Goal: Book appointment/travel/reservation

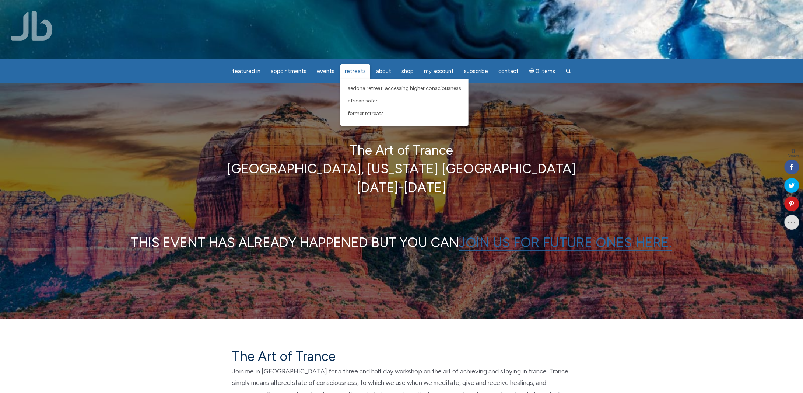
click at [347, 69] on span "Retreats" at bounding box center [355, 71] width 21 height 7
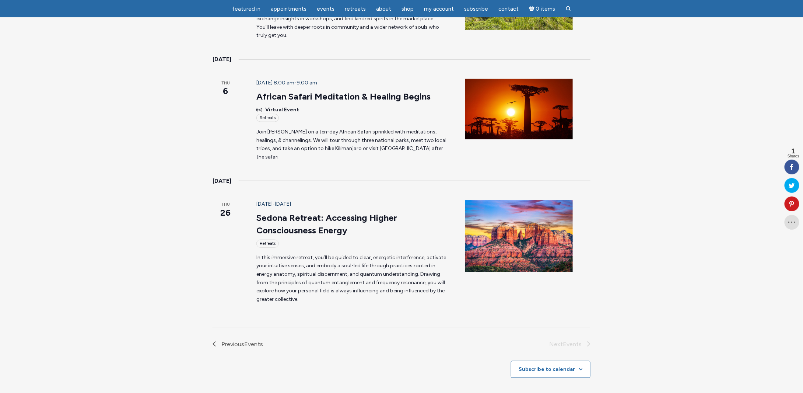
scroll to position [221, 0]
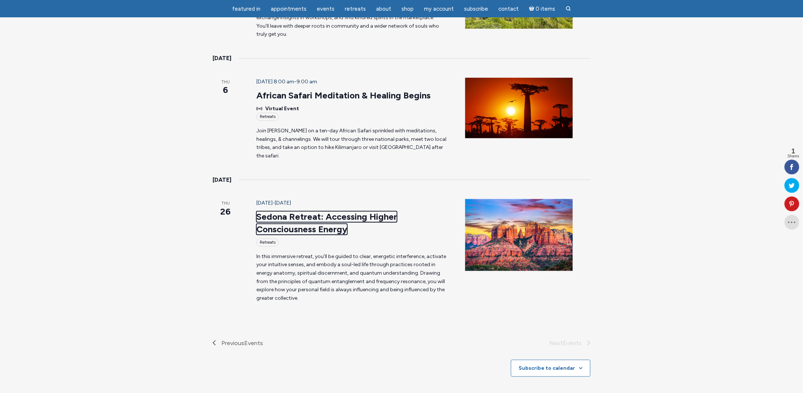
click at [261, 211] on link "Sedona Retreat: Accessing Higher Consciousness Energy" at bounding box center [326, 223] width 141 height 24
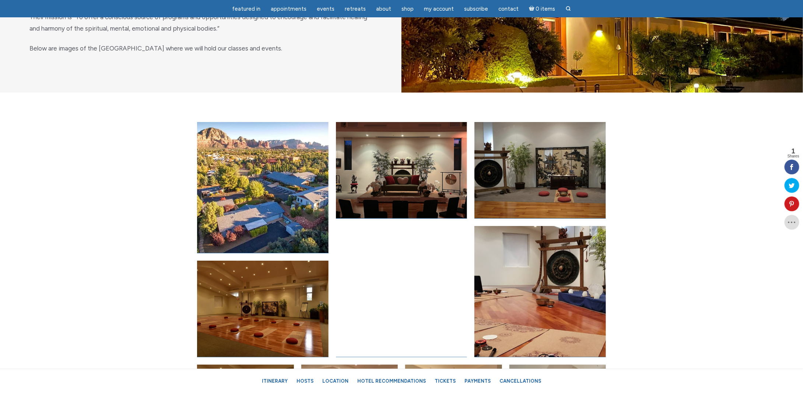
scroll to position [2690, 0]
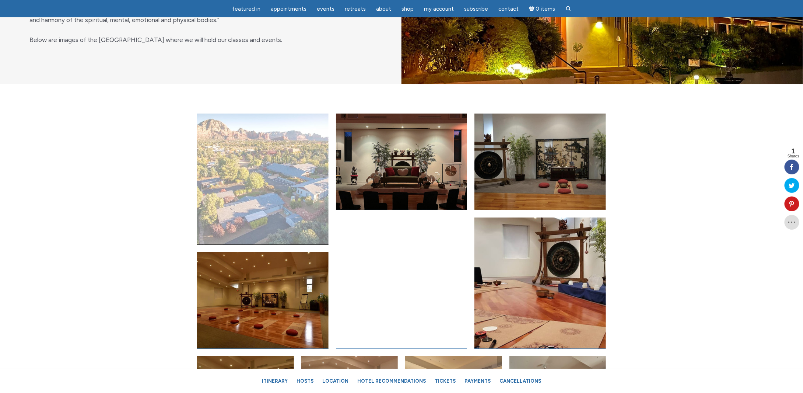
click at [277, 195] on link "Open image in lightbox" at bounding box center [263, 178] width 132 height 131
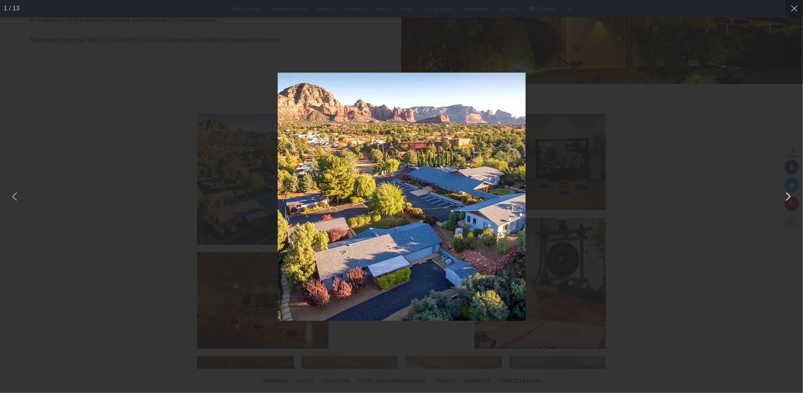
click at [789, 198] on button "You can close this modal content with the ESC key" at bounding box center [788, 196] width 18 height 18
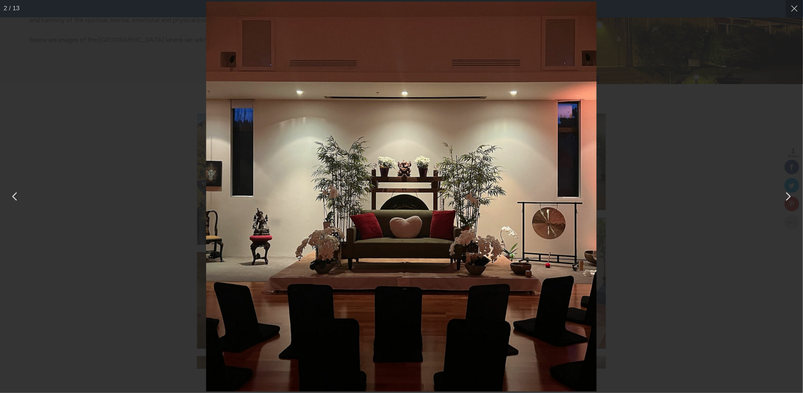
click at [790, 198] on button "You can close this modal content with the ESC key" at bounding box center [788, 196] width 18 height 18
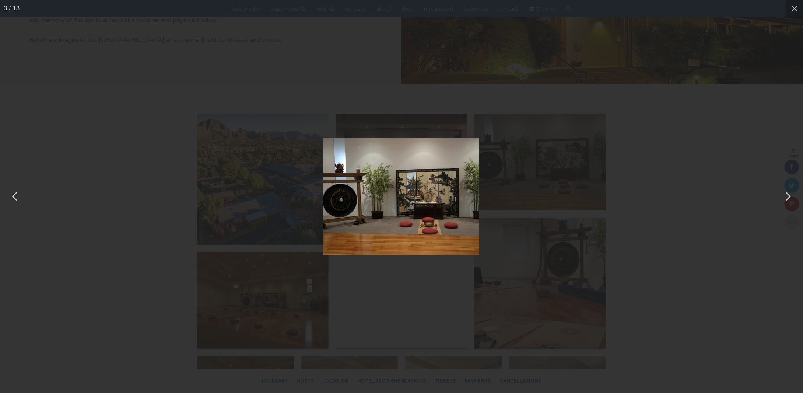
click at [790, 198] on button "You can close this modal content with the ESC key" at bounding box center [788, 196] width 18 height 18
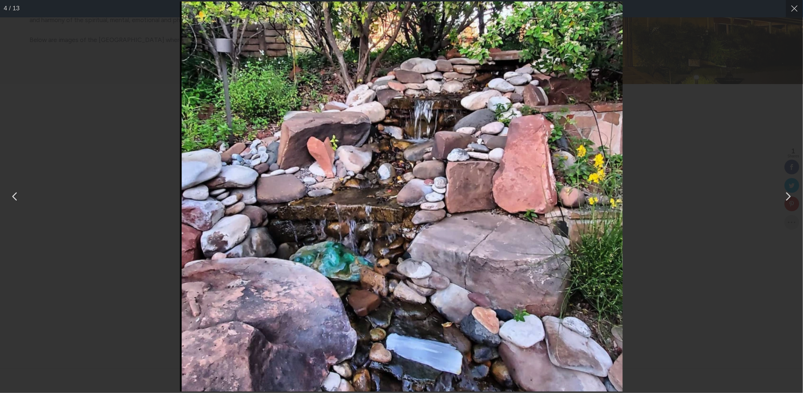
click at [790, 198] on button "You can close this modal content with the ESC key" at bounding box center [788, 196] width 18 height 18
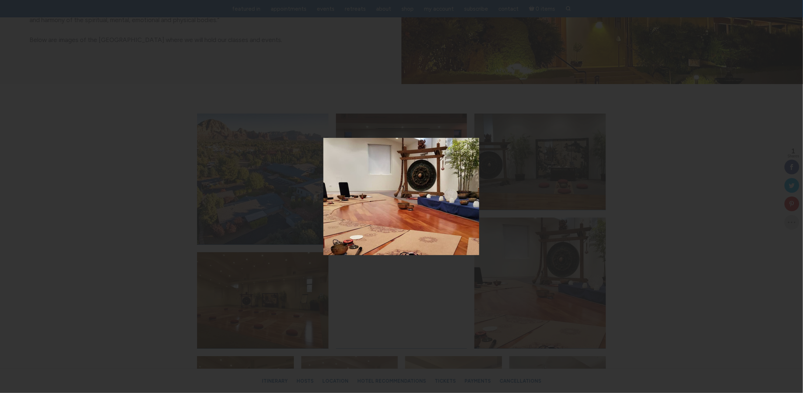
click at [790, 198] on button "You can close this modal content with the ESC key" at bounding box center [788, 196] width 18 height 18
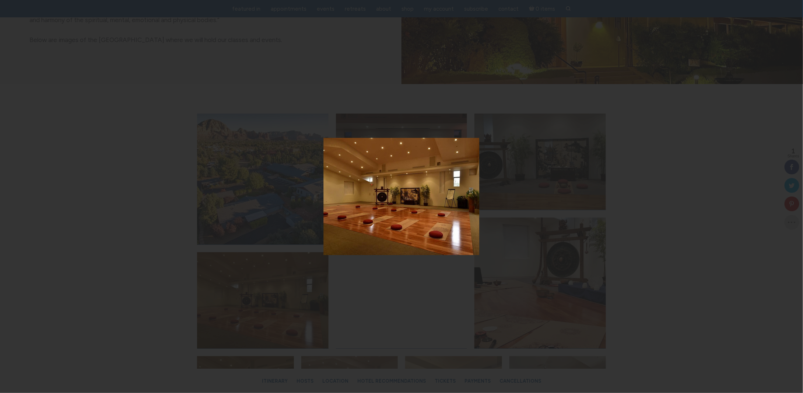
click at [790, 198] on button "You can close this modal content with the ESC key" at bounding box center [788, 196] width 18 height 18
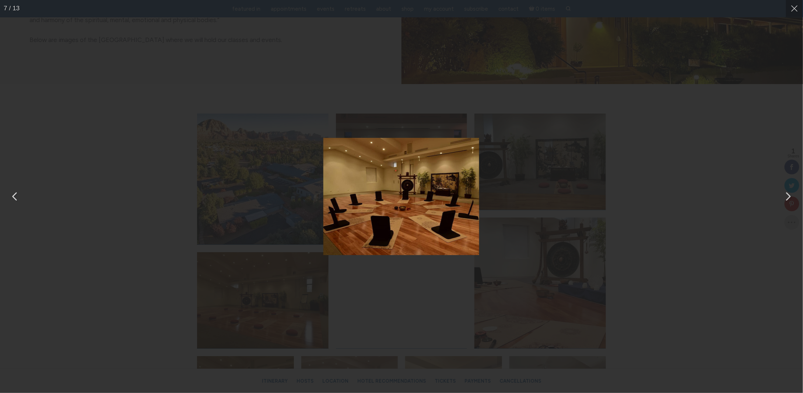
click at [790, 198] on button "You can close this modal content with the ESC key" at bounding box center [788, 196] width 18 height 18
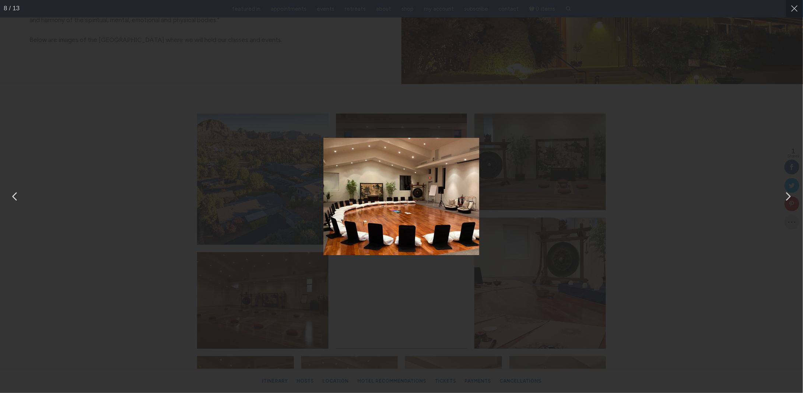
click at [790, 198] on button "You can close this modal content with the ESC key" at bounding box center [788, 196] width 18 height 18
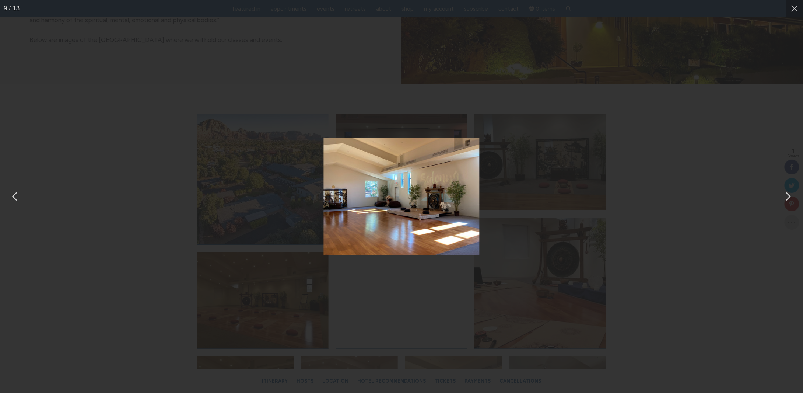
click at [790, 198] on button "You can close this modal content with the ESC key" at bounding box center [788, 196] width 18 height 18
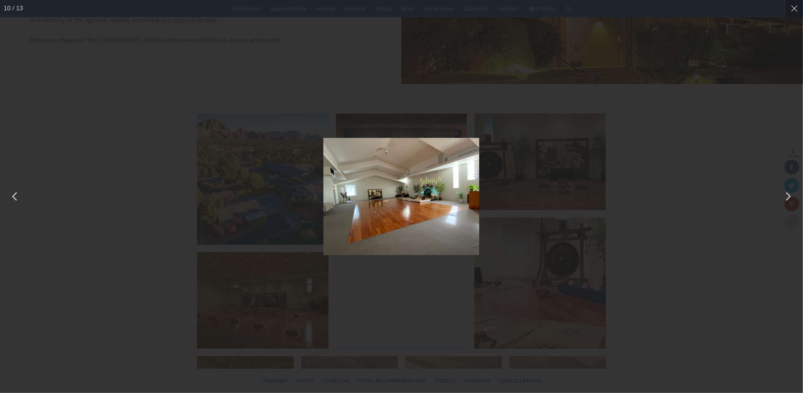
click at [790, 198] on button "You can close this modal content with the ESC key" at bounding box center [788, 196] width 18 height 18
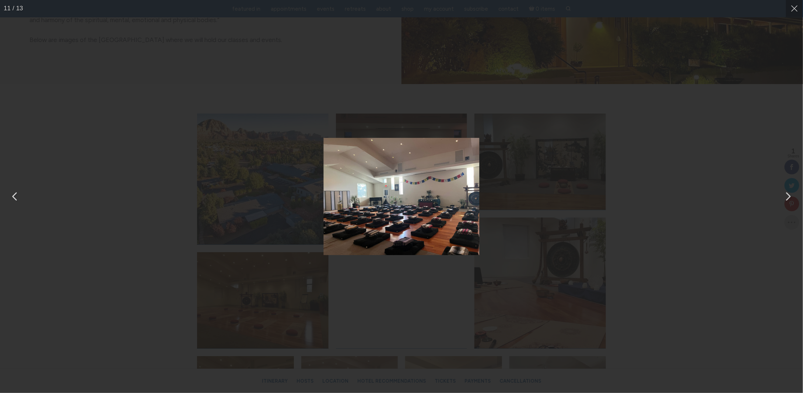
click at [792, 196] on button "You can close this modal content with the ESC key" at bounding box center [788, 196] width 18 height 18
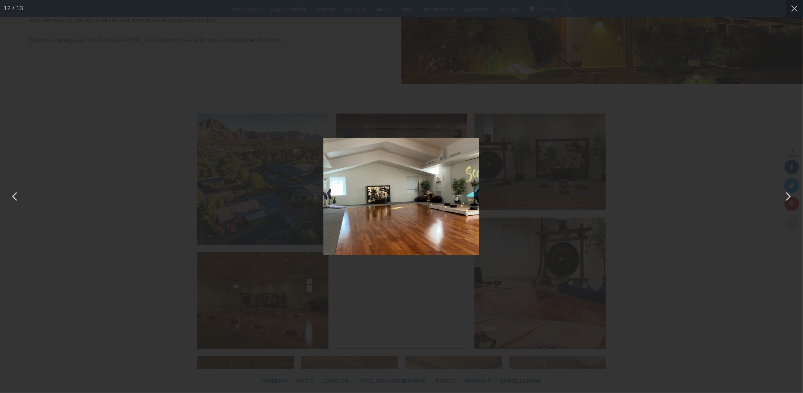
click at [791, 190] on button "You can close this modal content with the ESC key" at bounding box center [788, 196] width 18 height 18
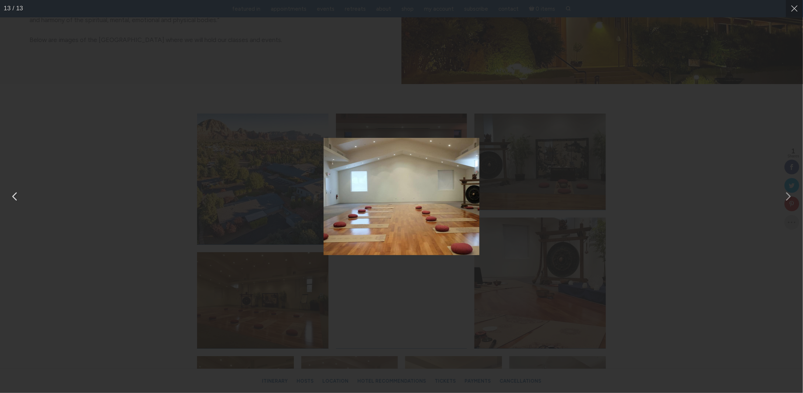
click at [791, 187] on div "You can close this modal content with the ESC key" at bounding box center [401, 196] width 803 height 393
click at [790, 204] on div "You can close this modal content with the ESC key" at bounding box center [401, 196] width 803 height 393
click at [793, 8] on button "You can close this modal content with the ESC key" at bounding box center [794, 8] width 17 height 17
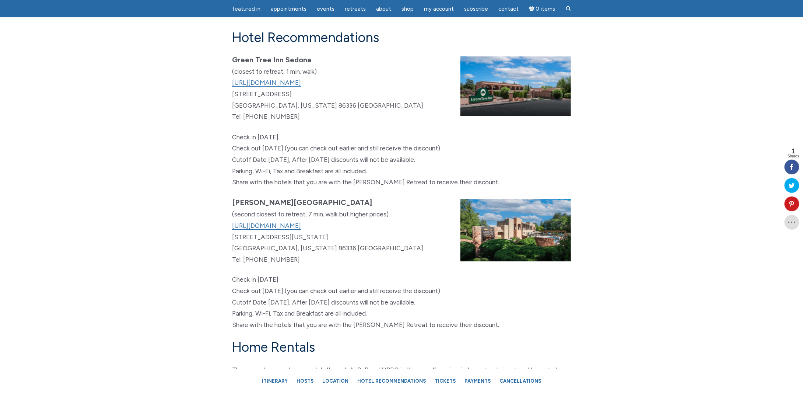
scroll to position [4016, 0]
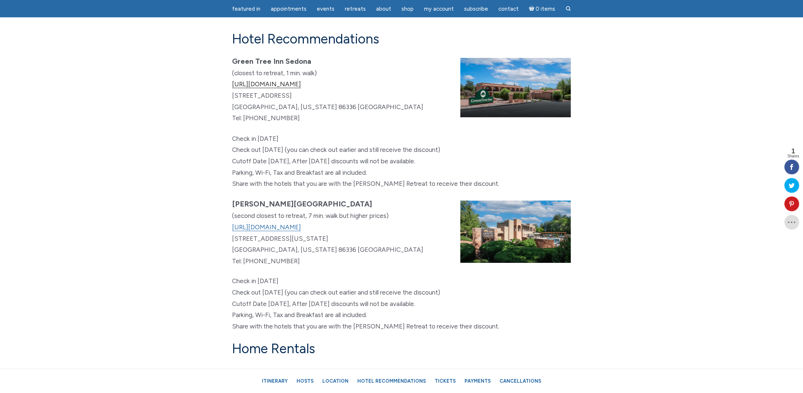
click at [288, 88] on link "[URL][DOMAIN_NAME]" at bounding box center [266, 84] width 69 height 8
click at [290, 231] on link "[URL][DOMAIN_NAME]" at bounding box center [266, 227] width 69 height 8
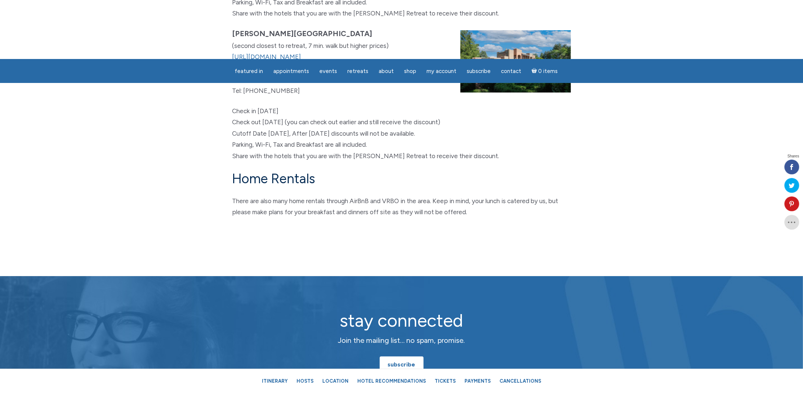
scroll to position [4001, 0]
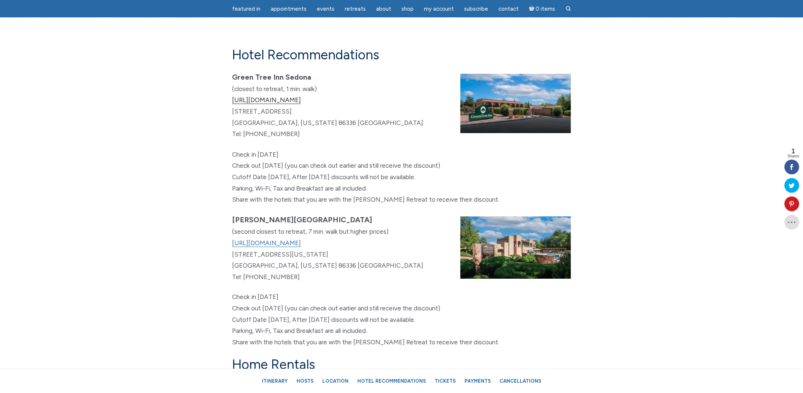
click at [301, 104] on link "https://www.greentreesedona.com" at bounding box center [266, 100] width 69 height 8
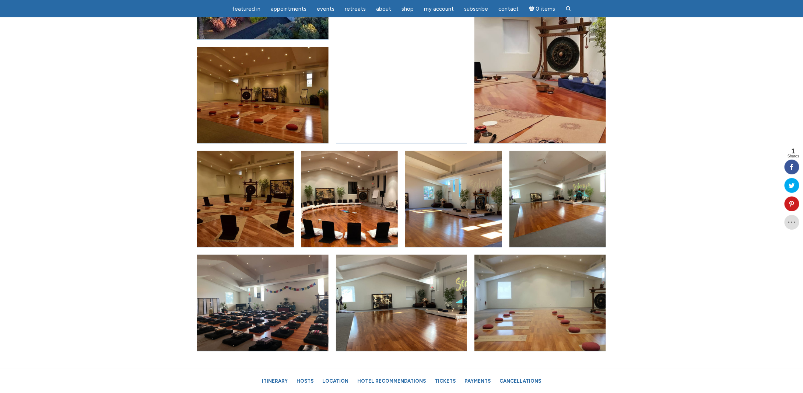
scroll to position [3043, 0]
